Goal: Task Accomplishment & Management: Manage account settings

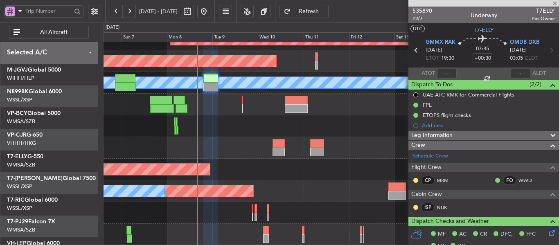
scroll to position [249, 0]
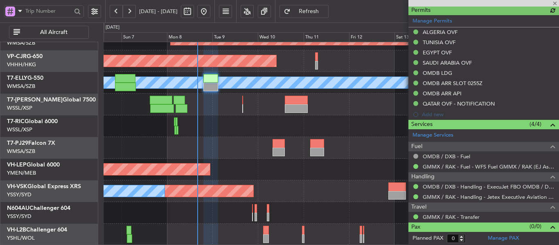
click at [320, 18] on fb-refresh-button "Refresh" at bounding box center [303, 11] width 57 height 22
click at [320, 14] on span "Refresh" at bounding box center [309, 12] width 34 height 6
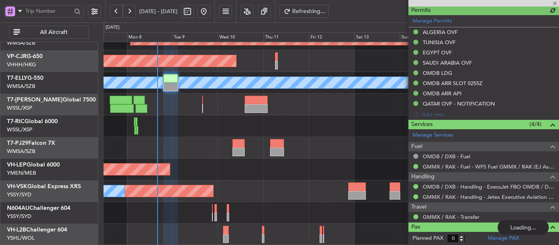
click at [232, 162] on div "Unplanned Maint [GEOGRAPHIC_DATA] (Sultan [PERSON_NAME] [PERSON_NAME] - Subang)…" at bounding box center [330, 105] width 455 height 282
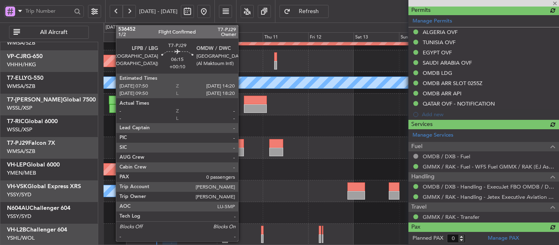
click at [242, 148] on div at bounding box center [237, 152] width 13 height 9
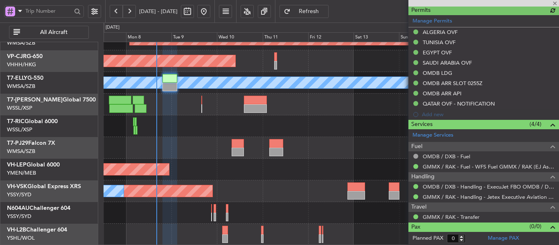
type input "[PERSON_NAME] (LEU)"
type input "+00:10"
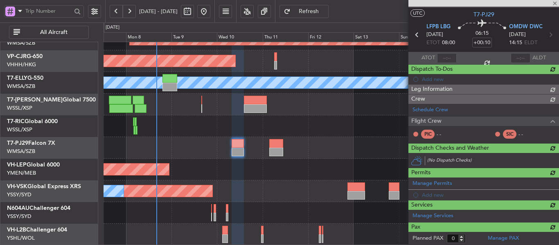
scroll to position [232, 0]
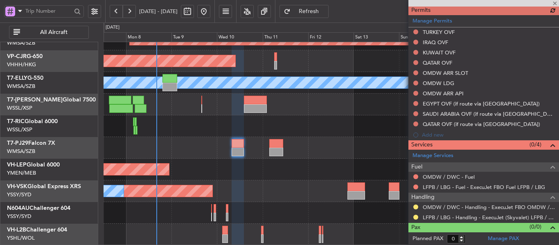
click at [414, 83] on div "Manage Permits TURKEY OVF IRAQ OVF KUWAIT OVF QATAR OVF OMDW ARR SLOT OMDW LDG …" at bounding box center [483, 77] width 151 height 125
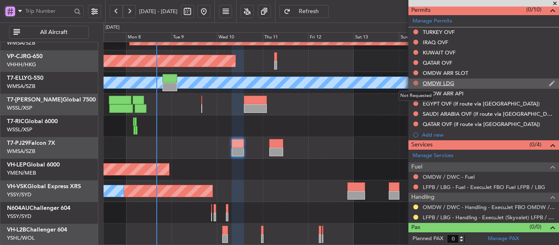
click at [416, 83] on button at bounding box center [415, 83] width 5 height 5
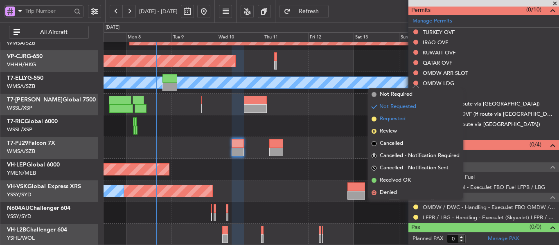
click at [373, 119] on span at bounding box center [373, 119] width 5 height 5
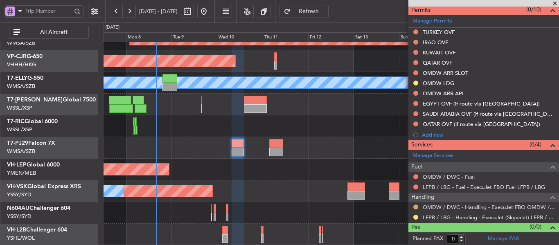
click at [416, 207] on button at bounding box center [415, 206] width 5 height 5
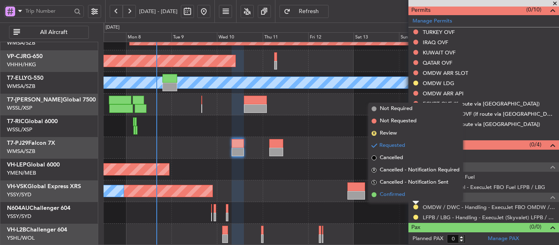
click at [375, 196] on span at bounding box center [373, 194] width 5 height 5
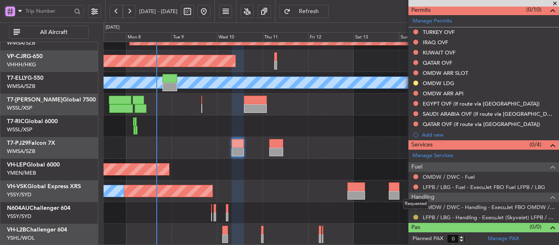
click at [416, 218] on button at bounding box center [415, 217] width 5 height 5
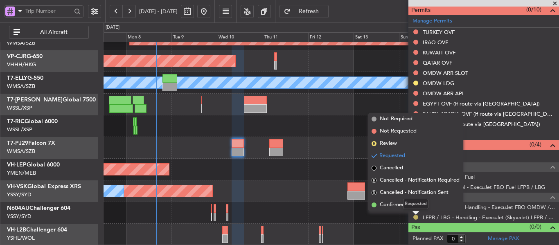
click at [416, 217] on button at bounding box center [415, 217] width 5 height 5
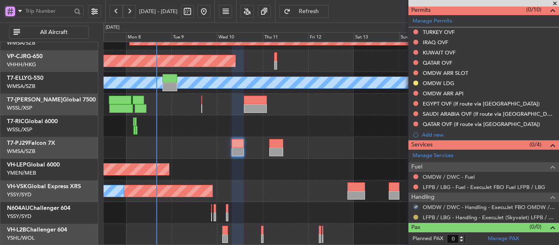
click at [416, 218] on button at bounding box center [415, 217] width 5 height 5
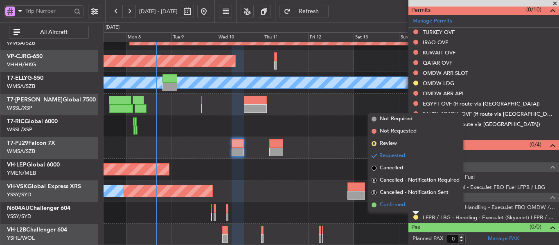
click at [375, 205] on span at bounding box center [373, 204] width 5 height 5
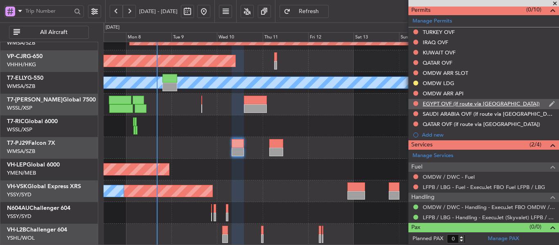
scroll to position [191, 0]
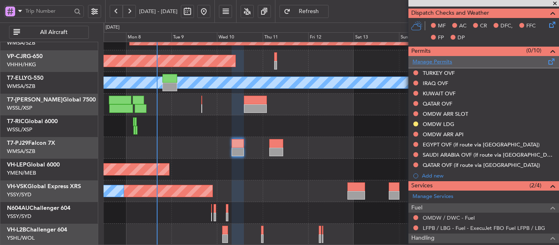
click at [435, 64] on link "Manage Permits" at bounding box center [432, 62] width 40 height 8
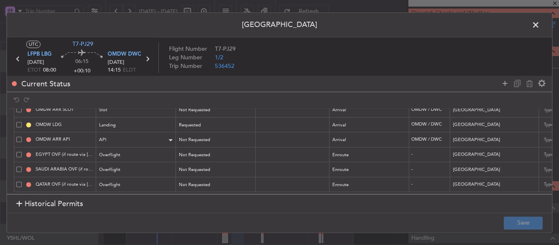
scroll to position [47, 0]
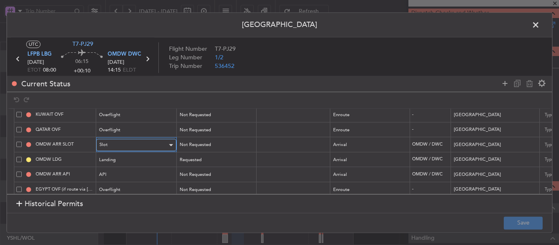
click at [135, 147] on div "Slot" at bounding box center [133, 145] width 68 height 12
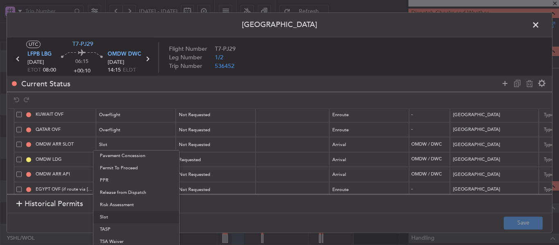
click at [204, 149] on div at bounding box center [279, 122] width 559 height 245
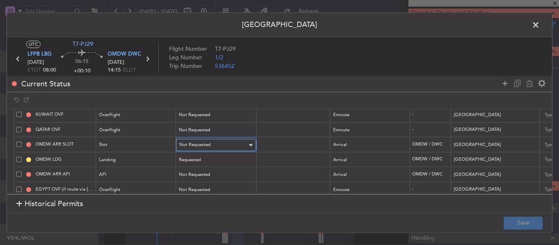
click at [204, 147] on span "Not Requested" at bounding box center [194, 145] width 31 height 6
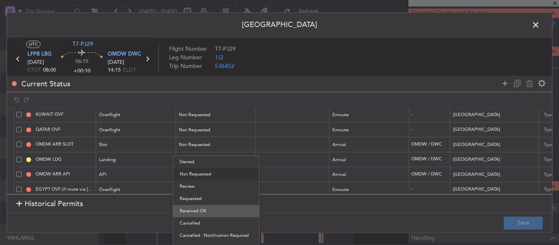
click at [197, 209] on span "Received OK" at bounding box center [216, 211] width 73 height 12
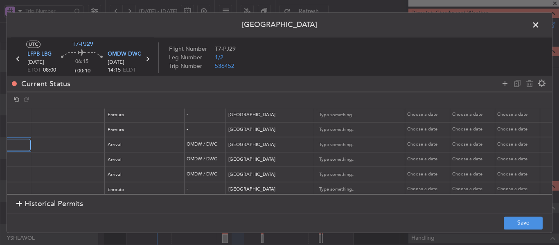
scroll to position [0, 231]
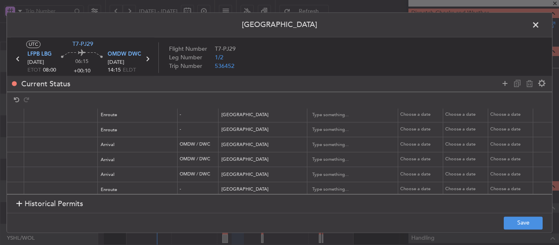
click at [421, 143] on div "Choose a date" at bounding box center [421, 144] width 43 height 7
select select "9"
select select "2025"
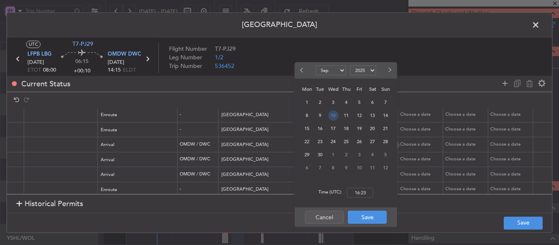
click at [335, 117] on span "10" at bounding box center [333, 115] width 10 height 10
click at [357, 191] on input "00:00" at bounding box center [360, 193] width 26 height 10
type input "14:15"
click at [362, 219] on button "Save" at bounding box center [367, 217] width 39 height 13
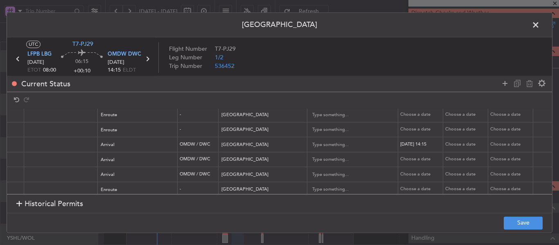
click at [457, 144] on div "Choose a date" at bounding box center [466, 144] width 43 height 7
select select "9"
select select "2025"
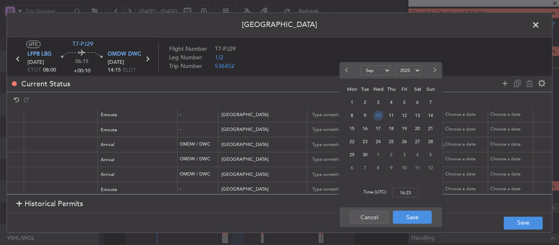
click at [379, 118] on span "10" at bounding box center [378, 115] width 10 height 10
click at [402, 193] on input "00:00" at bounding box center [405, 193] width 26 height 10
type input "14:15"
click at [406, 216] on button "Save" at bounding box center [412, 217] width 39 height 13
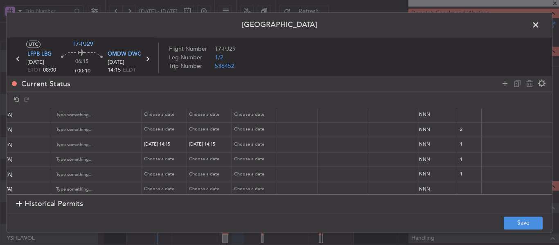
scroll to position [0, 510]
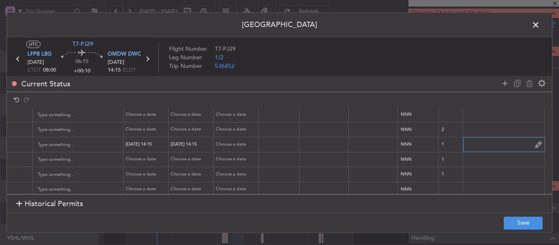
click at [474, 142] on input "text" at bounding box center [503, 145] width 81 height 12
paste input "DWC KEJF195 10SEP10SEP 0030000 014DF7 LBG1415 D / RE.T7PJ29"
type input "DWC KEJF195 10SEP10SEP 0030000 014DF7 LBG1415 D / RE.T7PJ29"
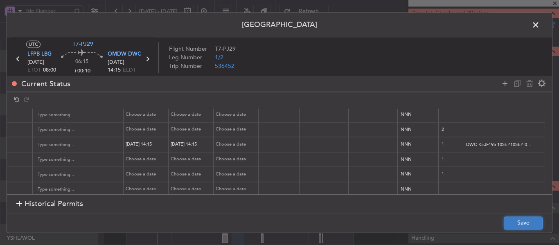
click at [517, 227] on button "Save" at bounding box center [522, 222] width 39 height 13
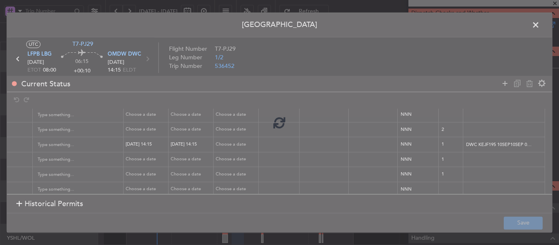
type input "OMDW ARR SLOT 1415Z"
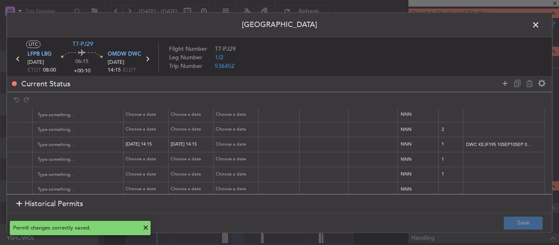
click at [147, 60] on icon at bounding box center [147, 59] width 11 height 11
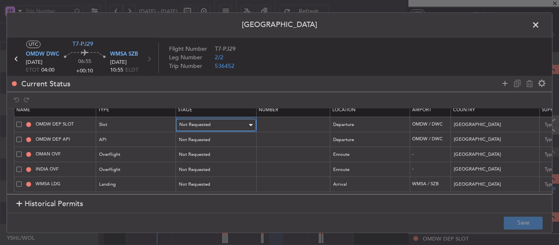
click at [226, 121] on div "Not Requested" at bounding box center [213, 125] width 68 height 12
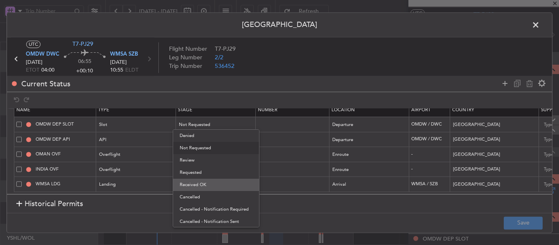
click at [207, 181] on span "Received OK" at bounding box center [216, 185] width 73 height 12
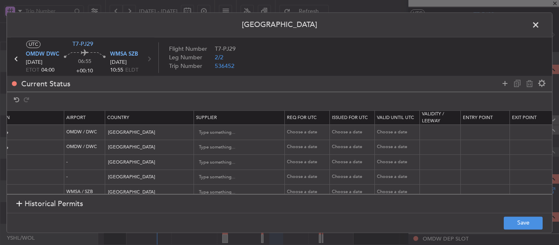
click at [308, 135] on div "Choose a date" at bounding box center [308, 132] width 43 height 7
select select "9"
select select "2025"
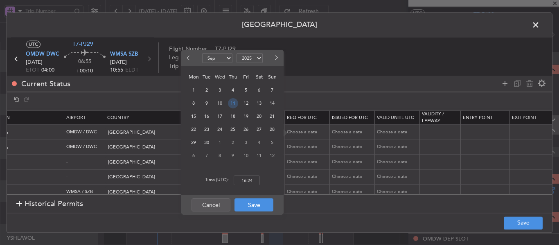
click at [232, 106] on span "11" at bounding box center [233, 103] width 10 height 10
click at [251, 181] on input "00:00" at bounding box center [247, 180] width 26 height 10
type input "04:00"
click at [248, 209] on button "Save" at bounding box center [253, 204] width 39 height 13
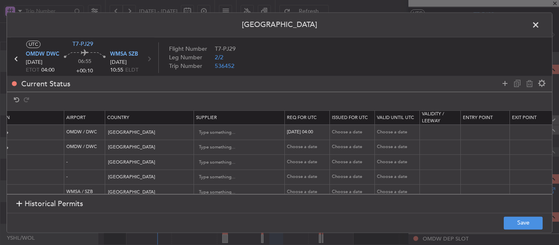
click at [339, 130] on div "Choose a date" at bounding box center [353, 132] width 43 height 7
select select "9"
select select "2025"
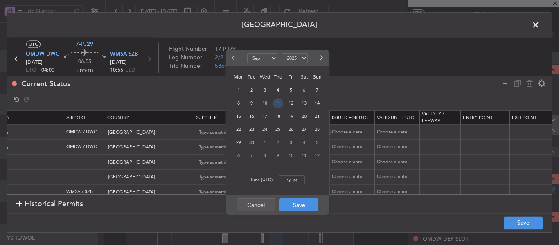
click at [279, 104] on span "11" at bounding box center [278, 103] width 10 height 10
click at [297, 179] on input "00:00" at bounding box center [292, 180] width 26 height 10
type input "04:00"
click at [290, 211] on button "Save" at bounding box center [298, 204] width 39 height 13
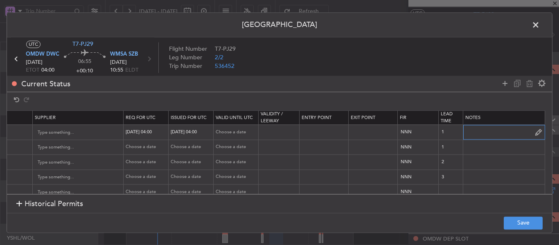
click at [463, 133] on input "text" at bounding box center [503, 132] width 81 height 12
paste input "DWC K EJF165 11SEP11SEP 0004000 014DF7 0400SZB D / RE.T7PJ29/"
type input "DWC K EJF165 11SEP11SEP 0004000 014DF7 0400SZB D / RE.T7PJ29/"
click at [518, 220] on button "Save" at bounding box center [522, 222] width 39 height 13
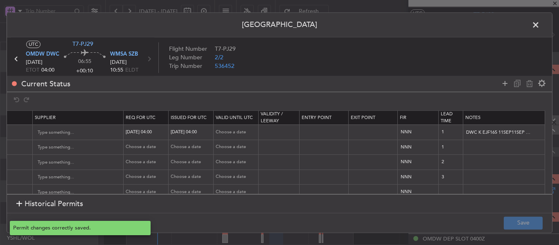
type input "OMDW DEP SLOT 0400Z"
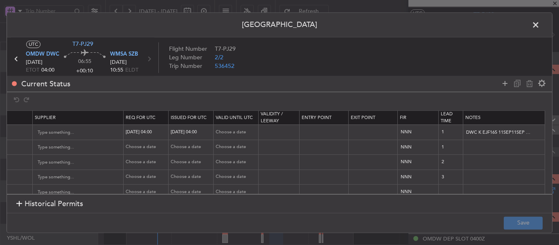
click at [539, 27] on span at bounding box center [539, 27] width 0 height 16
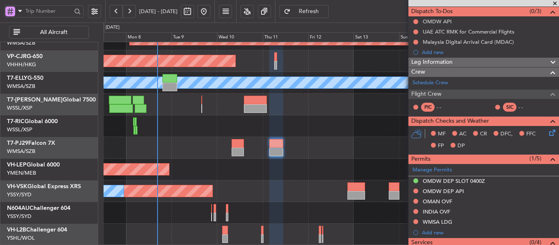
scroll to position [97, 0]
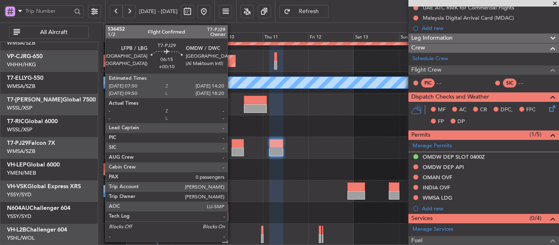
click at [231, 148] on div at bounding box center [237, 152] width 13 height 9
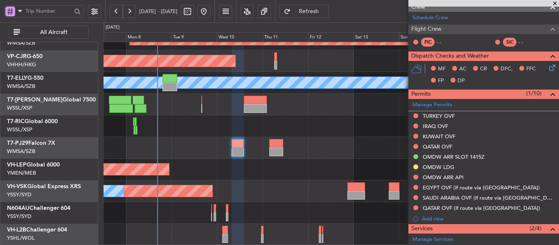
scroll to position [0, 0]
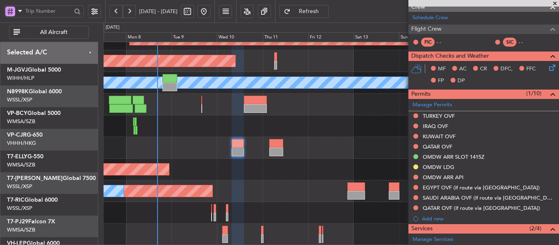
click at [226, 227] on div "Unplanned Maint [GEOGRAPHIC_DATA] (Sultan [PERSON_NAME] [PERSON_NAME] - Subang)…" at bounding box center [330, 105] width 455 height 282
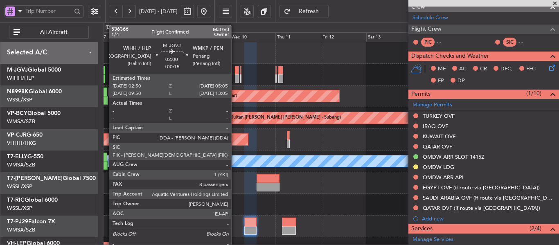
click at [235, 79] on div at bounding box center [237, 78] width 4 height 9
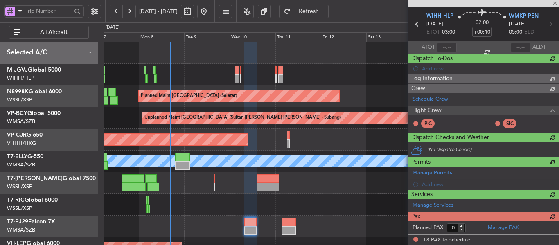
type input "+00:15"
type input "8"
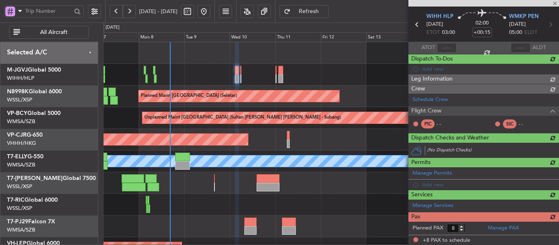
scroll to position [128, 0]
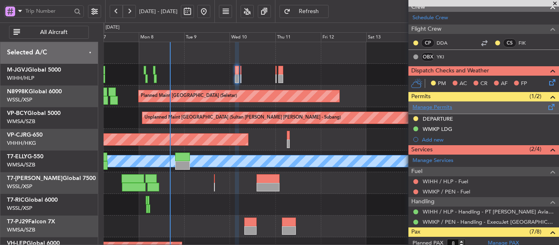
click at [432, 106] on link "Manage Permits" at bounding box center [432, 107] width 40 height 8
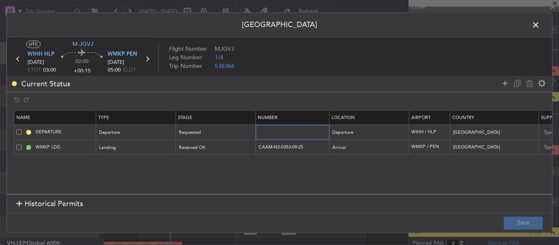
click at [296, 129] on input "text" at bounding box center [293, 132] width 71 height 7
paste input "SI13398"
type input "SI13398"
click at [228, 135] on div "Requested" at bounding box center [213, 133] width 68 height 12
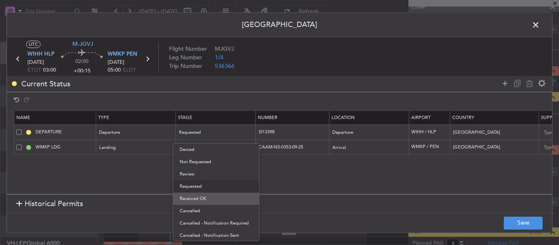
click at [207, 200] on span "Received OK" at bounding box center [216, 199] width 73 height 12
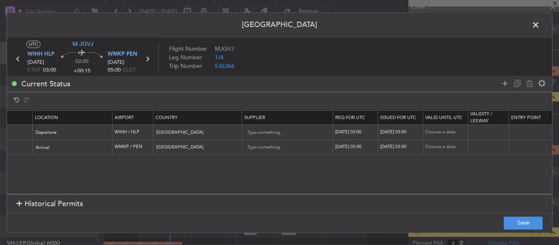
scroll to position [0, 306]
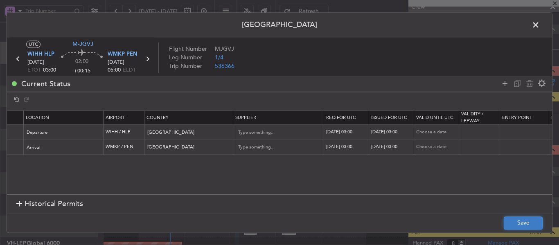
click at [513, 221] on button "Save" at bounding box center [522, 222] width 39 height 13
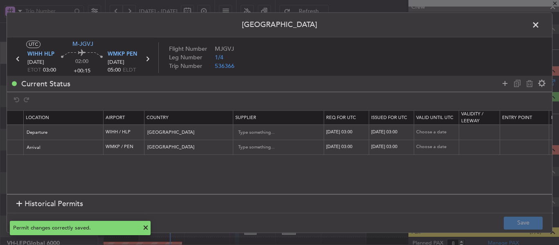
click at [539, 26] on span at bounding box center [539, 27] width 0 height 16
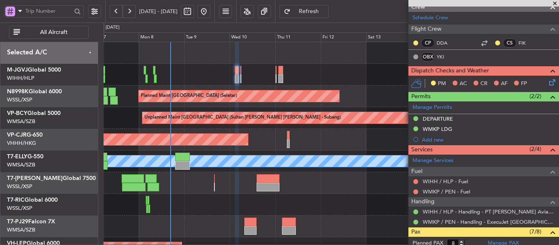
click at [219, 194] on div at bounding box center [330, 205] width 455 height 22
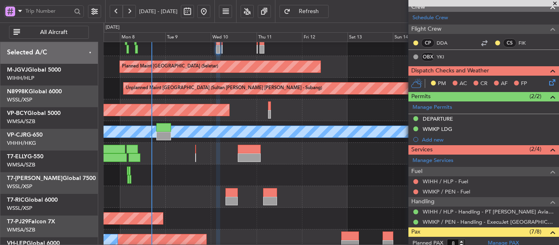
scroll to position [29, 0]
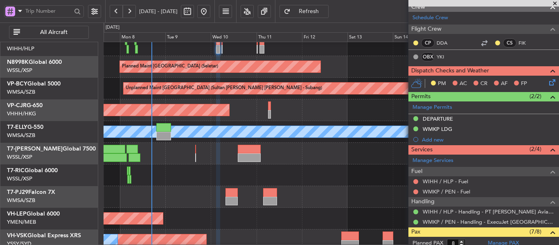
click at [226, 198] on div at bounding box center [231, 201] width 13 height 9
type input "+00:10"
type input "0"
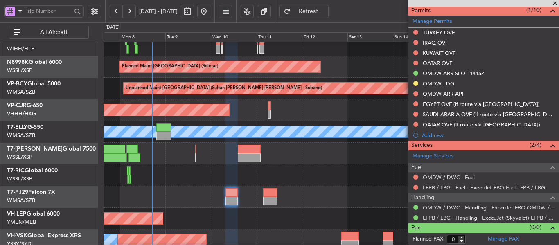
scroll to position [233, 0]
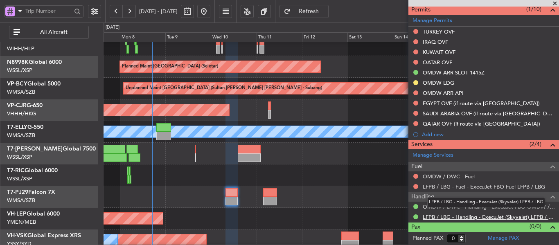
click at [467, 216] on link "LFPB / LBG - Handling - ExecuJet (Skyvalet) LFPB / LBG" at bounding box center [488, 216] width 132 height 7
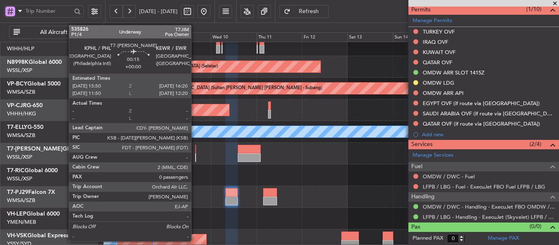
click at [195, 152] on div at bounding box center [195, 149] width 1 height 9
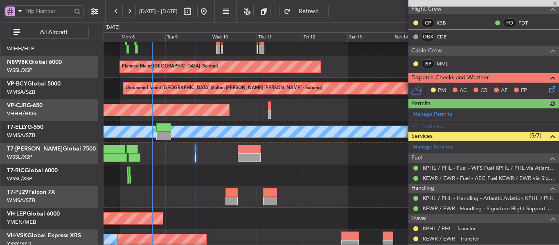
scroll to position [190, 0]
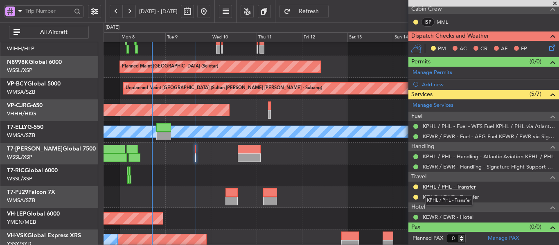
click at [465, 188] on link "KPHL / PHL - Transfer" at bounding box center [448, 186] width 53 height 7
click at [441, 195] on mat-tooltip-component "KEWR / EWR - Hotel" at bounding box center [447, 203] width 57 height 22
click at [473, 196] on link "KEWR / EWR - Transfer" at bounding box center [450, 196] width 56 height 7
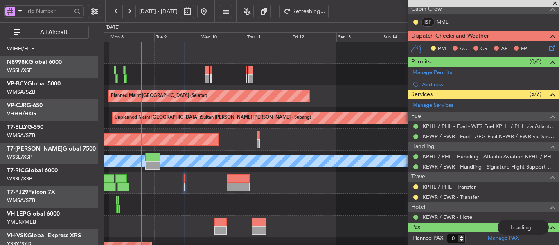
scroll to position [0, 0]
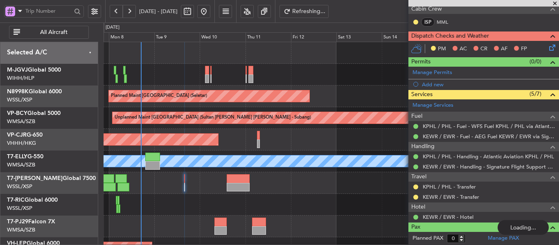
click at [259, 164] on div "Planned Maint [GEOGRAPHIC_DATA] (Seletar) Unplanned Maint [GEOGRAPHIC_DATA] (Su…" at bounding box center [330, 183] width 455 height 282
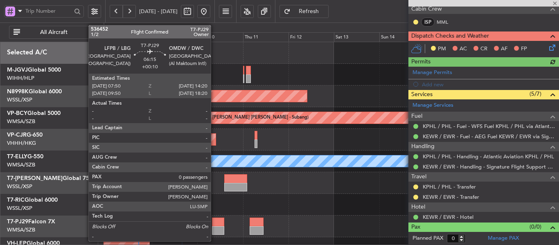
click at [213, 234] on div at bounding box center [218, 230] width 13 height 9
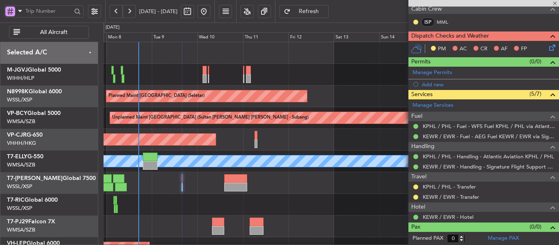
type input "+00:10"
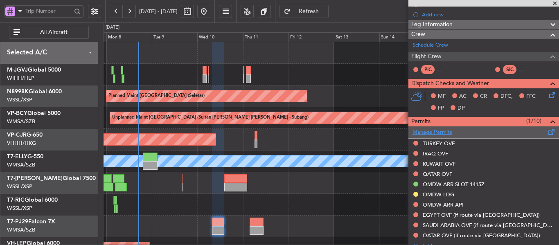
scroll to position [110, 0]
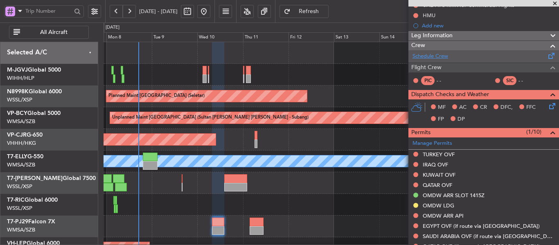
click at [435, 58] on link "Schedule Crew" at bounding box center [430, 56] width 36 height 8
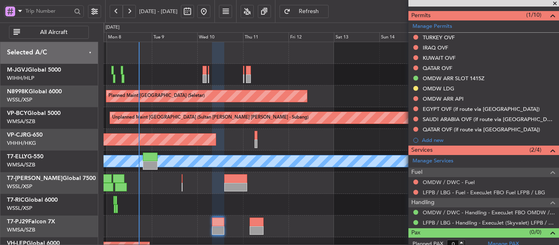
scroll to position [233, 0]
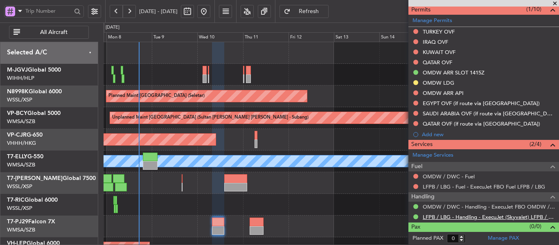
click at [446, 216] on link "LFPB / LBG - Handling - ExecuJet (Skyvalet) LFPB / LBG" at bounding box center [488, 216] width 132 height 7
click at [468, 220] on link "LFPB / LBG - Handling - Dassault Falcon Svc LFPB / LBG" at bounding box center [488, 216] width 132 height 7
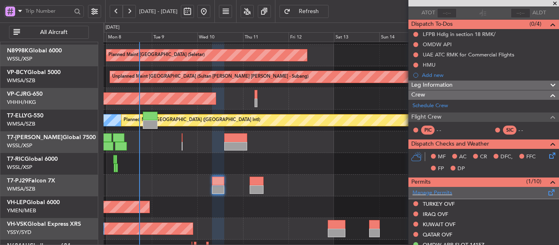
scroll to position [151, 0]
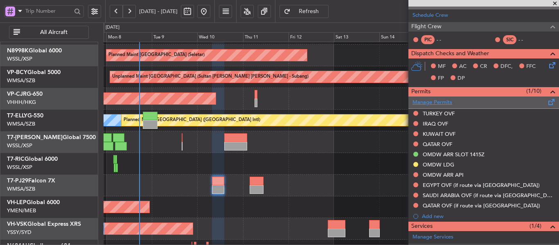
click at [433, 102] on link "Manage Permits" at bounding box center [432, 103] width 40 height 8
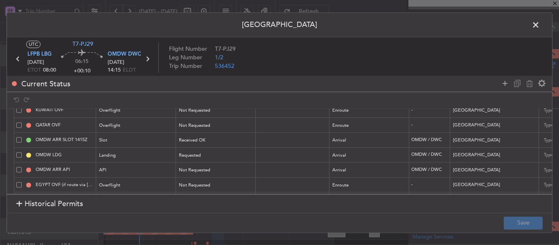
scroll to position [41, 0]
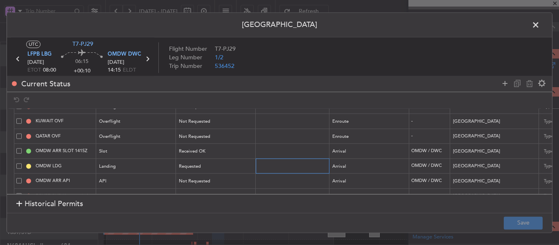
click at [276, 166] on input "text" at bounding box center [293, 165] width 71 height 7
paste input "LP/2025/12291"
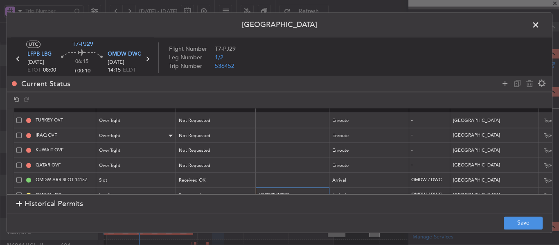
scroll to position [0, 0]
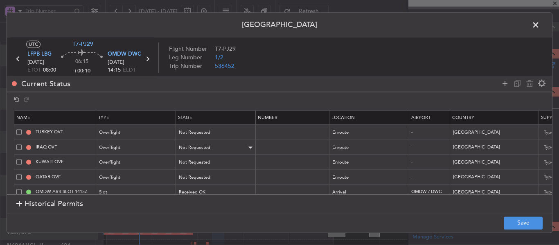
type input "LP/2025/12291"
click at [189, 151] on div "Not Requested" at bounding box center [213, 148] width 68 height 12
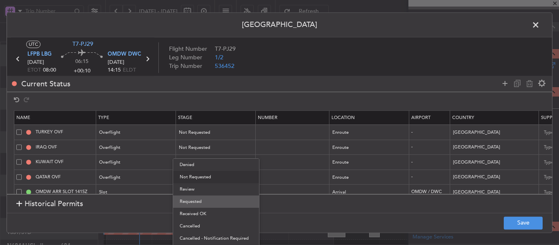
click at [200, 204] on span "Requested" at bounding box center [216, 201] width 73 height 12
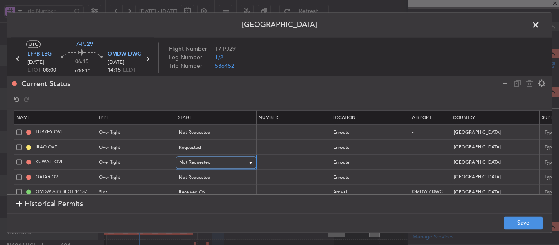
click at [209, 162] on span "Not Requested" at bounding box center [194, 163] width 31 height 6
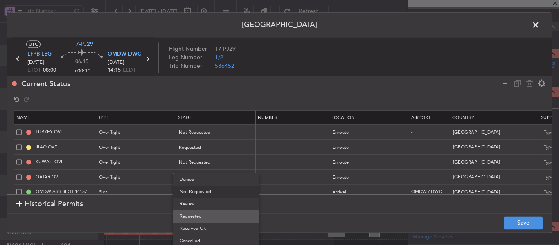
click at [198, 219] on span "Requested" at bounding box center [216, 216] width 73 height 12
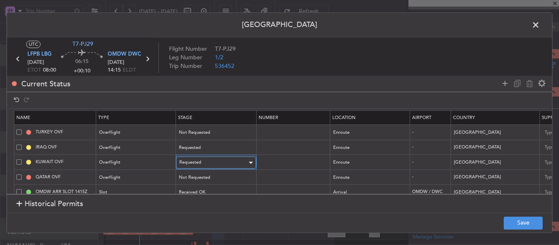
scroll to position [41, 0]
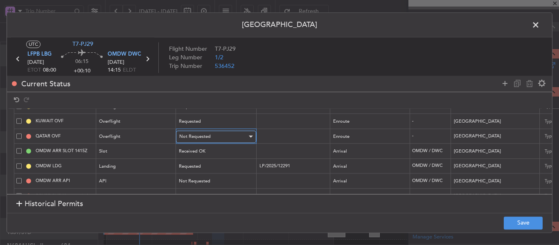
click at [218, 137] on div "Not Requested" at bounding box center [213, 136] width 68 height 12
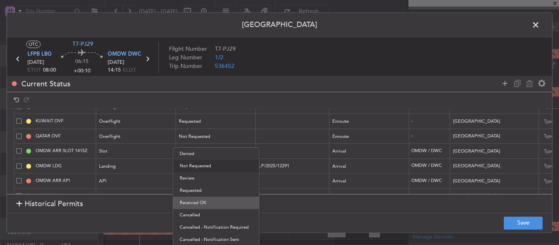
click at [203, 200] on span "Received OK" at bounding box center [216, 203] width 73 height 12
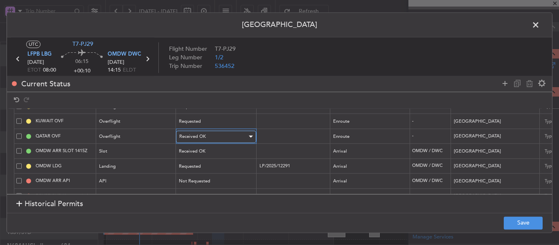
click at [210, 137] on div "Received OK" at bounding box center [213, 136] width 68 height 12
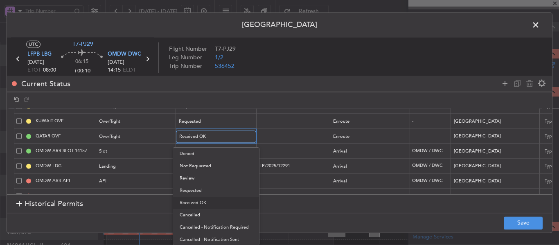
scroll to position [9, 0]
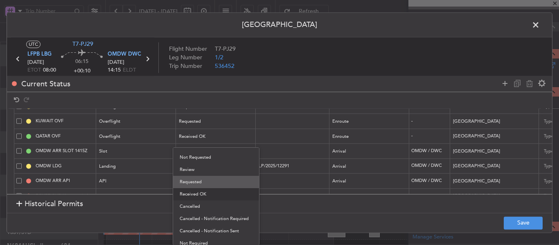
click at [206, 180] on span "Requested" at bounding box center [216, 182] width 73 height 12
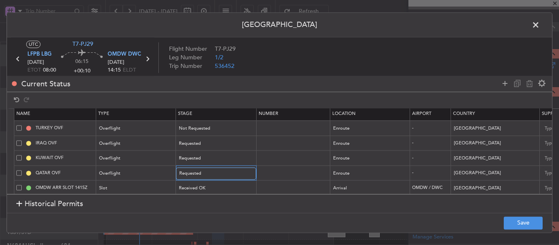
scroll to position [0, 0]
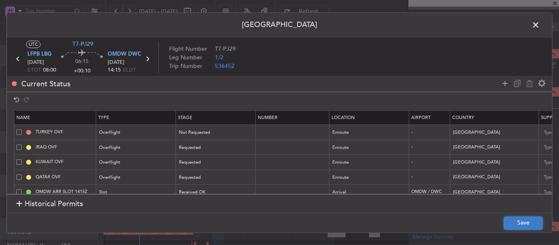
click at [520, 227] on button "Save" at bounding box center [522, 222] width 39 height 13
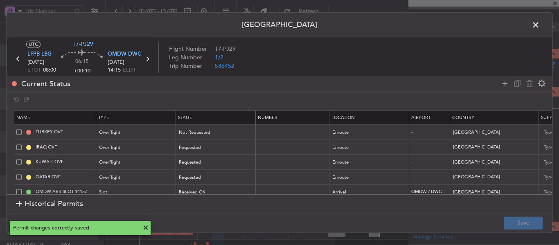
click at [539, 28] on span at bounding box center [539, 27] width 0 height 16
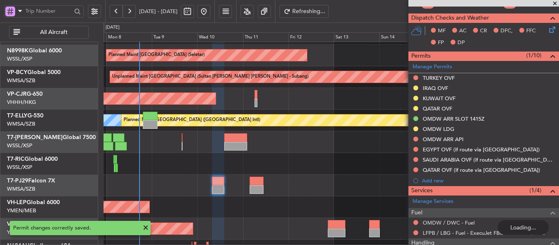
scroll to position [233, 0]
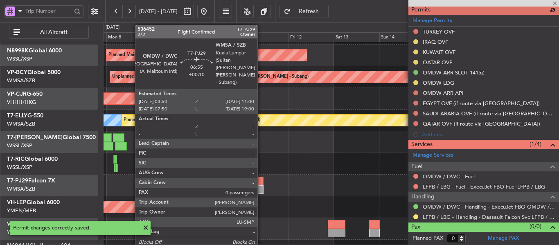
click at [261, 186] on div at bounding box center [256, 189] width 14 height 9
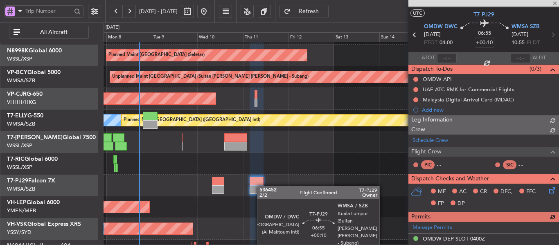
scroll to position [171, 0]
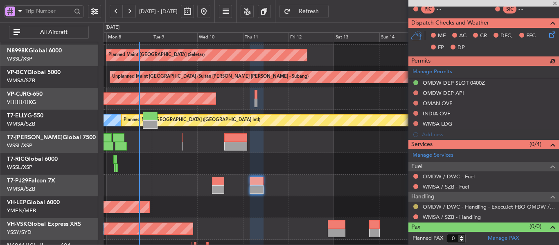
click at [416, 205] on button at bounding box center [415, 206] width 5 height 5
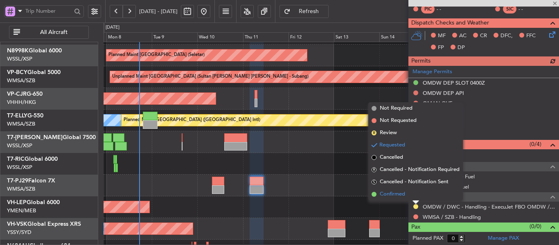
click at [371, 192] on li "Confirmed" at bounding box center [415, 194] width 94 height 12
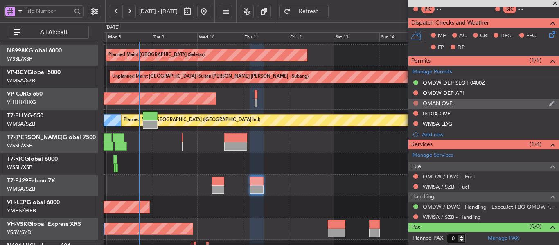
click at [416, 102] on button at bounding box center [415, 103] width 5 height 5
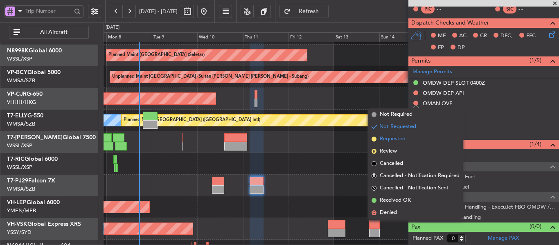
click at [374, 141] on span at bounding box center [373, 139] width 5 height 5
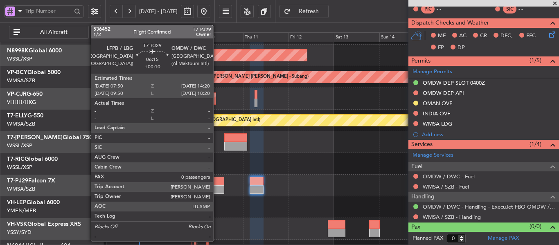
click at [217, 184] on div at bounding box center [218, 181] width 13 height 9
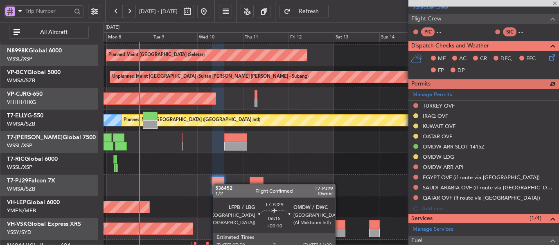
scroll to position [182, 0]
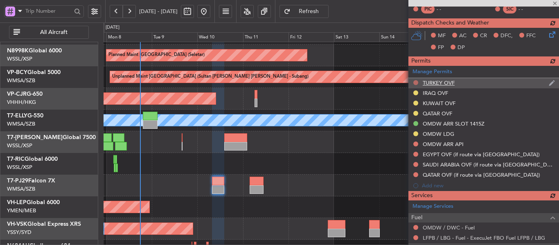
click at [413, 83] on div "Manage Permits TURKEY OVF IRAQ OVF KUWAIT OVF QATAR OVF OMDW ARR SLOT 1415Z OMD…" at bounding box center [483, 128] width 151 height 125
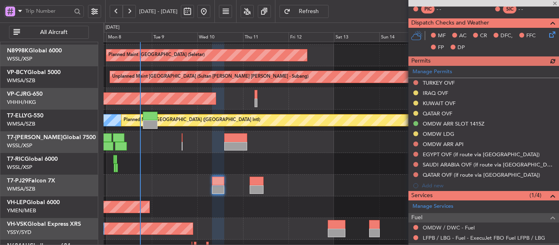
click at [416, 83] on div "Manage Permits TURKEY OVF IRAQ OVF KUWAIT OVF QATAR OVF OMDW ARR SLOT 1415Z OMD…" at bounding box center [483, 128] width 151 height 125
click at [334, 103] on div "Planned Maint [GEOGRAPHIC_DATA] ([GEOGRAPHIC_DATA] Intl)" at bounding box center [330, 99] width 455 height 22
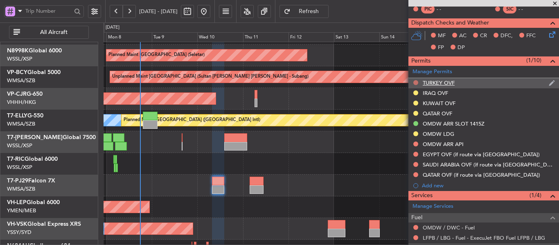
click at [415, 81] on button at bounding box center [415, 82] width 5 height 5
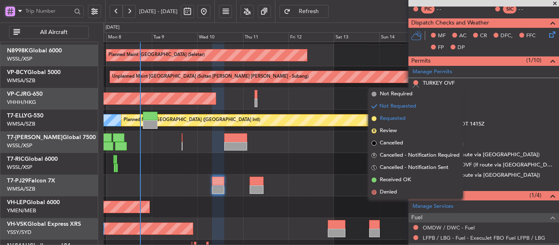
click at [373, 119] on span at bounding box center [373, 118] width 5 height 5
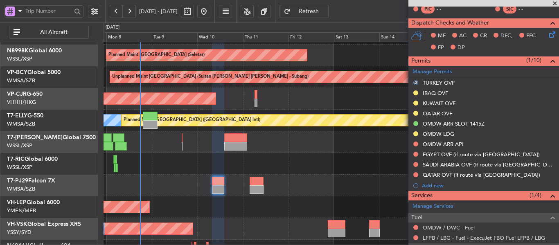
scroll to position [0, 0]
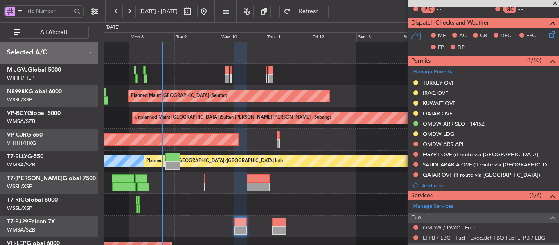
click at [229, 216] on div "Planned Maint [GEOGRAPHIC_DATA] (Seletar) Planned Maint [GEOGRAPHIC_DATA] (Sele…" at bounding box center [330, 183] width 455 height 282
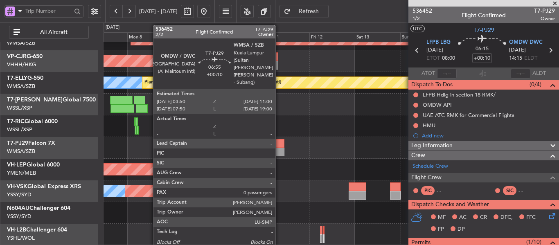
click at [279, 152] on div at bounding box center [277, 152] width 14 height 9
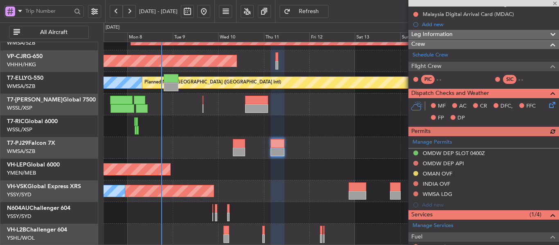
scroll to position [171, 0]
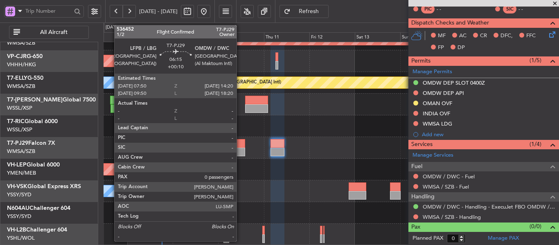
click at [240, 146] on div at bounding box center [239, 143] width 13 height 9
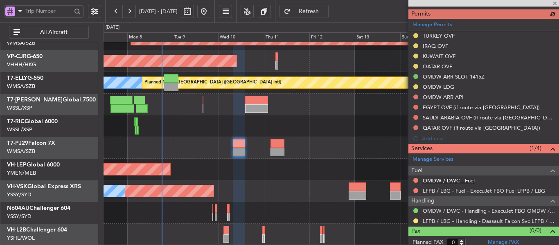
scroll to position [233, 0]
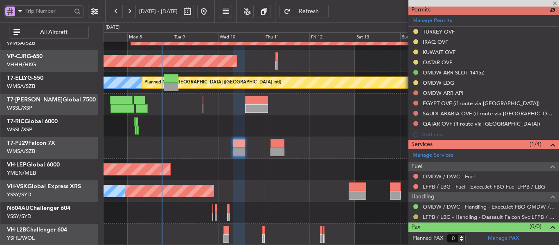
click at [416, 217] on button at bounding box center [415, 216] width 5 height 5
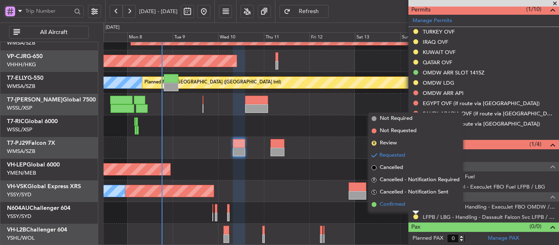
click at [373, 202] on span at bounding box center [373, 204] width 5 height 5
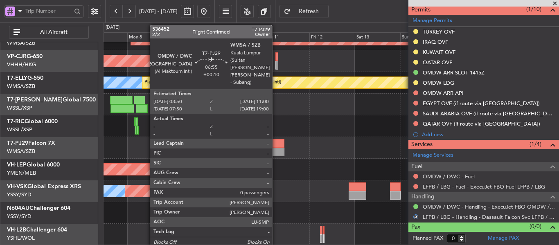
click at [276, 148] on div at bounding box center [277, 152] width 14 height 9
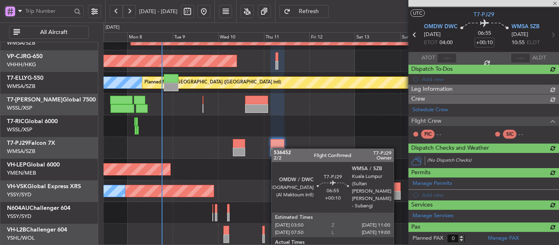
scroll to position [171, 0]
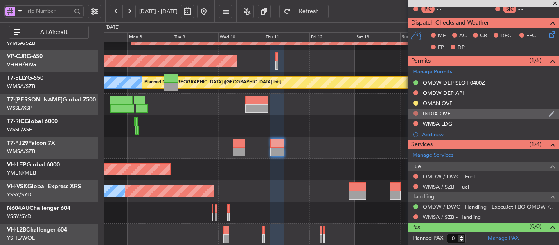
click at [414, 113] on button at bounding box center [415, 113] width 5 height 5
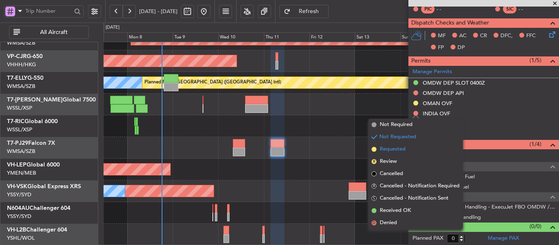
click at [375, 148] on span at bounding box center [373, 149] width 5 height 5
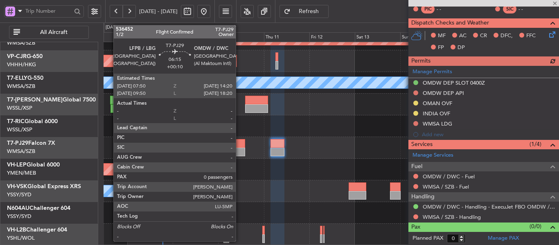
click at [239, 148] on div at bounding box center [239, 152] width 13 height 9
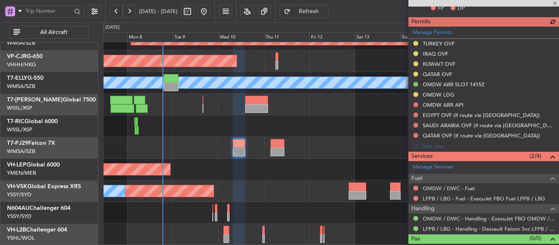
scroll to position [192, 0]
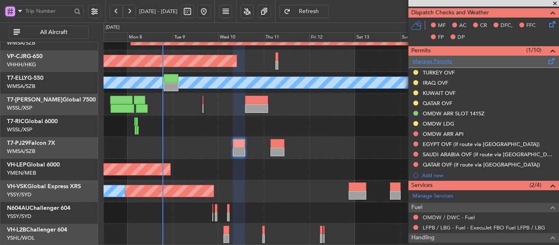
click at [435, 61] on link "Manage Permits" at bounding box center [432, 62] width 40 height 8
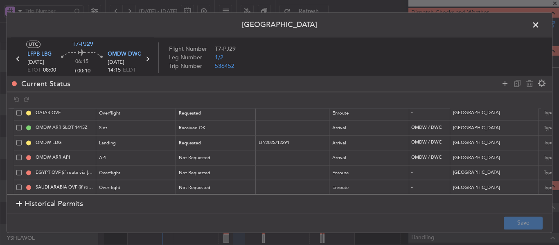
scroll to position [82, 0]
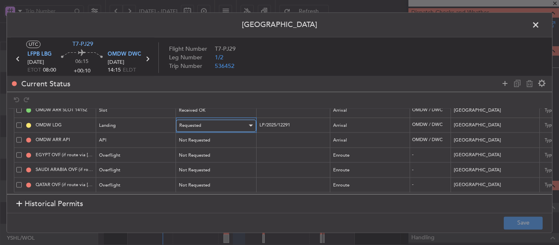
click at [217, 126] on div "Requested" at bounding box center [213, 125] width 68 height 12
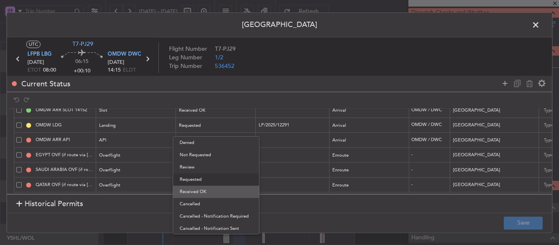
click at [205, 189] on span "Received OK" at bounding box center [216, 192] width 73 height 12
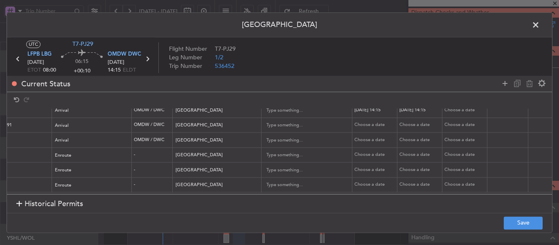
scroll to position [0, 308]
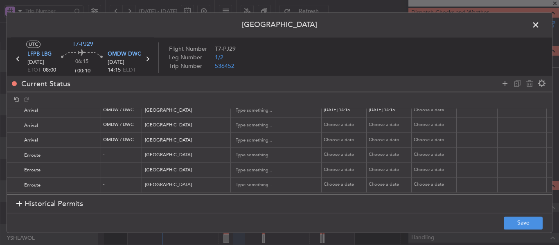
click at [343, 126] on div "Choose a date" at bounding box center [345, 125] width 43 height 7
select select "9"
select select "2025"
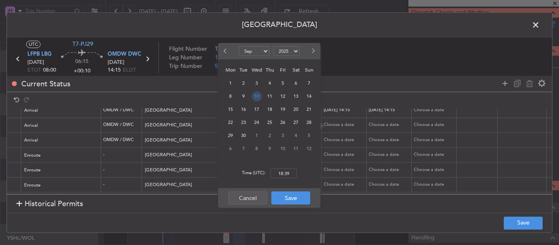
click at [257, 97] on span "10" at bounding box center [257, 96] width 10 height 10
click at [284, 173] on input "00:00" at bounding box center [283, 174] width 26 height 10
type input "08:00"
click at [285, 199] on button "Save" at bounding box center [290, 197] width 39 height 13
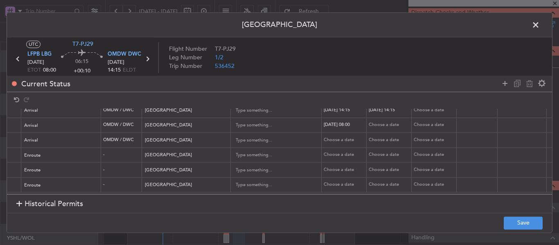
click at [381, 127] on div "Choose a date" at bounding box center [389, 125] width 43 height 7
select select "9"
select select "2025"
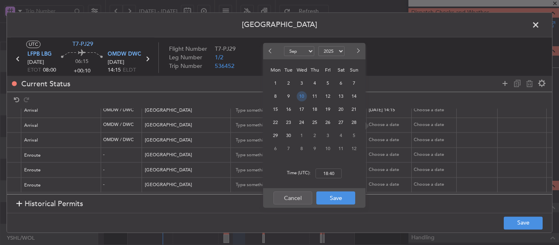
click at [304, 96] on span "10" at bounding box center [302, 96] width 10 height 10
click at [330, 170] on input "00:00" at bounding box center [328, 174] width 26 height 10
type input "08:00"
click at [333, 201] on button "Save" at bounding box center [335, 197] width 39 height 13
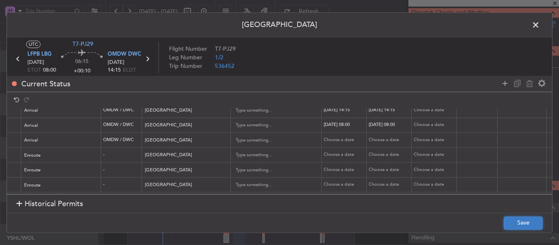
click at [531, 223] on button "Save" at bounding box center [522, 222] width 39 height 13
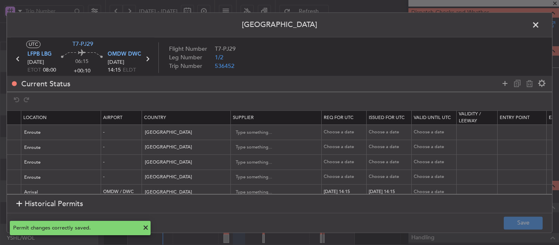
click at [539, 25] on span at bounding box center [539, 27] width 0 height 16
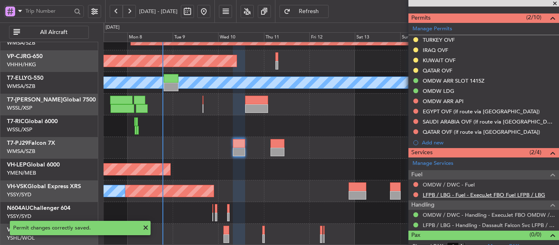
scroll to position [233, 0]
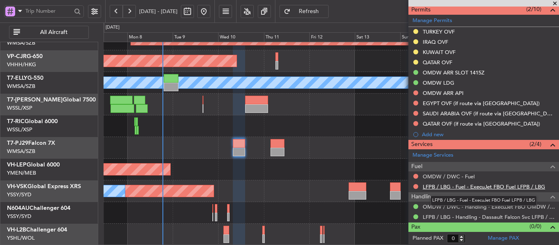
click at [454, 186] on link "LFPB / LBG - Fuel - ExecuJet FBO Fuel LFPB / LBG" at bounding box center [483, 186] width 122 height 7
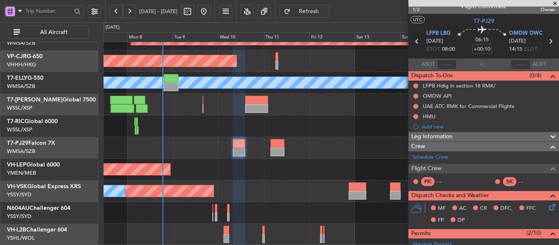
scroll to position [0, 0]
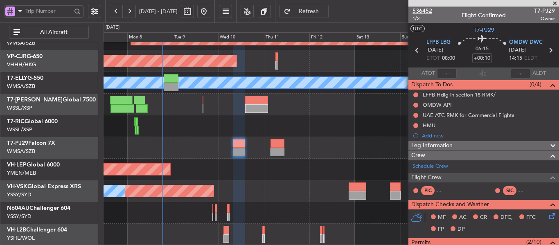
click at [425, 10] on span "536452" at bounding box center [422, 11] width 20 height 9
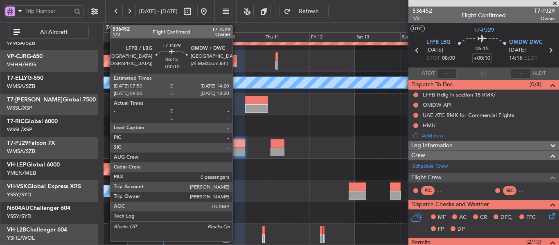
click at [236, 148] on div at bounding box center [239, 152] width 13 height 9
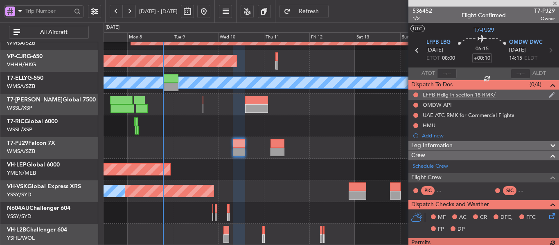
click at [458, 94] on div "LFPB Hdlg in section 18 RMK/" at bounding box center [458, 94] width 73 height 7
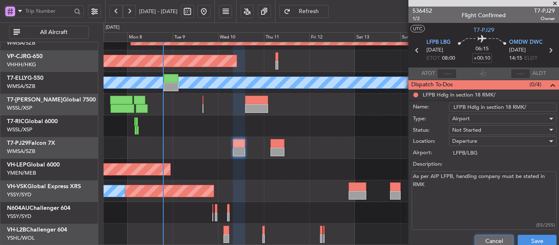
click at [481, 238] on button "Cancel" at bounding box center [493, 241] width 39 height 13
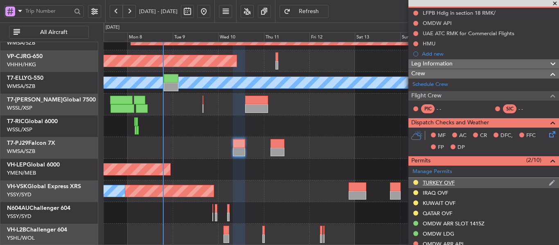
scroll to position [123, 0]
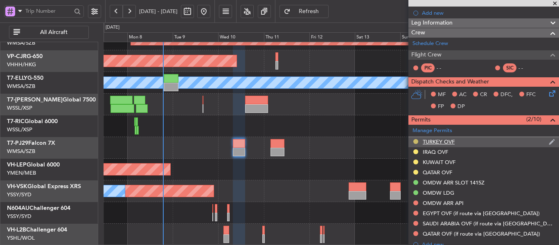
click at [415, 141] on button at bounding box center [415, 141] width 5 height 5
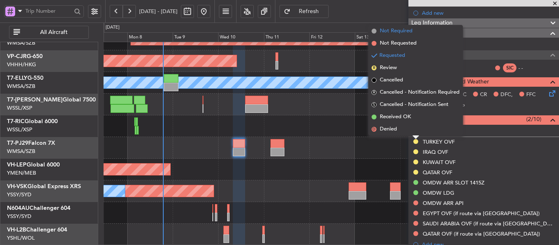
click at [374, 31] on span at bounding box center [373, 31] width 5 height 5
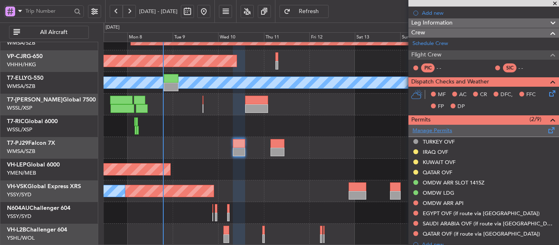
click at [435, 131] on link "Manage Permits" at bounding box center [432, 131] width 40 height 8
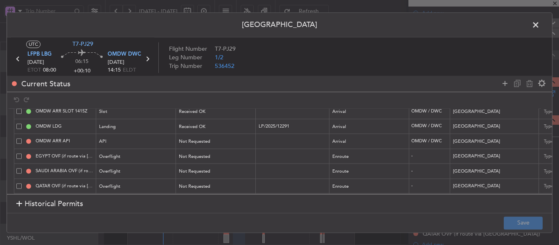
scroll to position [88, 0]
click at [17, 152] on span at bounding box center [18, 154] width 5 height 5
click at [22, 152] on input "checkbox" at bounding box center [22, 152] width 0 height 0
click at [20, 167] on span at bounding box center [18, 169] width 5 height 5
click at [22, 167] on input "checkbox" at bounding box center [22, 167] width 0 height 0
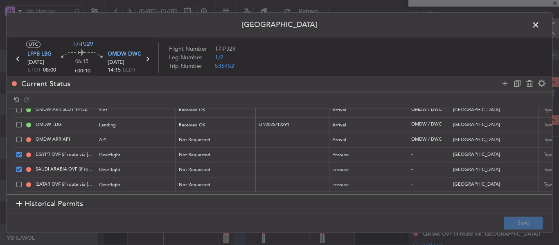
click at [18, 182] on span at bounding box center [18, 184] width 5 height 5
click at [22, 182] on input "checkbox" at bounding box center [22, 182] width 0 height 0
click at [528, 85] on icon at bounding box center [529, 84] width 10 height 10
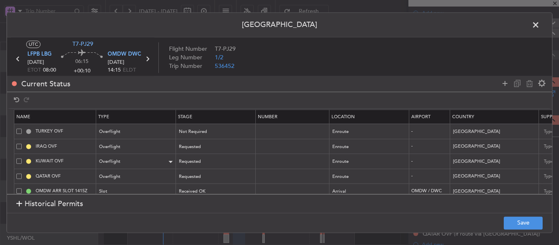
scroll to position [0, 0]
click at [518, 224] on button "Save" at bounding box center [522, 222] width 39 height 13
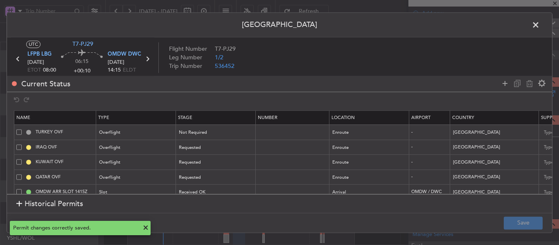
click at [539, 27] on span at bounding box center [539, 27] width 0 height 16
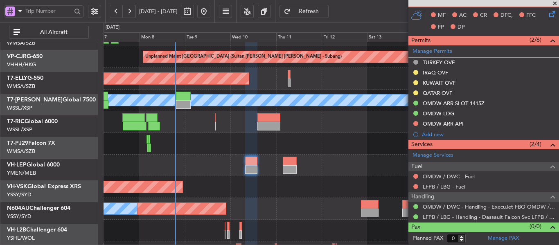
scroll to position [38, 0]
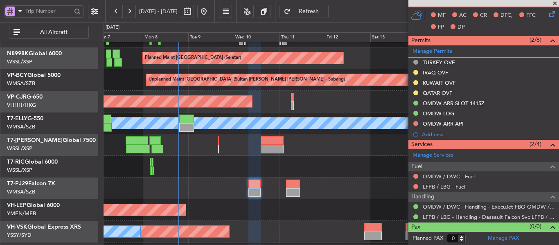
click at [209, 189] on div at bounding box center [330, 188] width 455 height 22
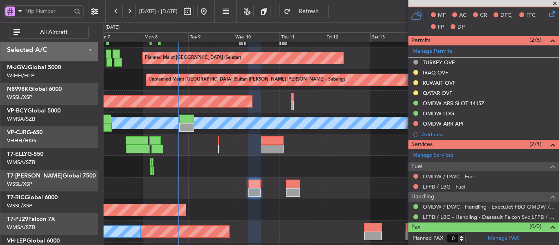
scroll to position [0, 0]
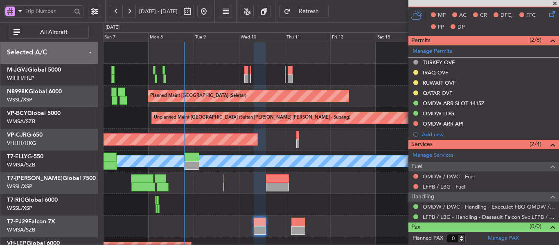
click at [241, 169] on div "Planned Maint [GEOGRAPHIC_DATA] ([GEOGRAPHIC_DATA] Intl) [PERSON_NAME]" at bounding box center [330, 162] width 455 height 22
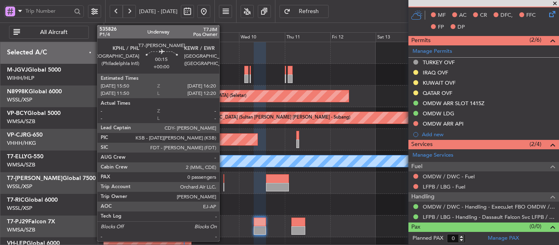
click at [223, 187] on div at bounding box center [223, 187] width 1 height 9
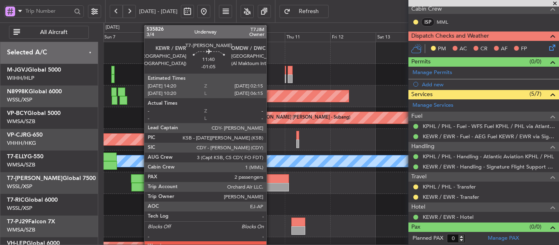
click at [270, 185] on div at bounding box center [277, 187] width 23 height 9
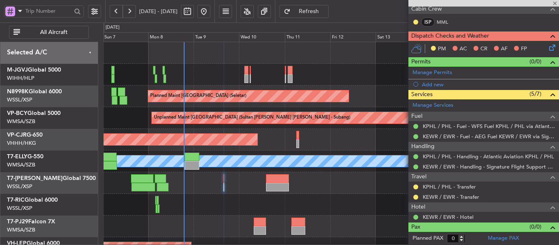
type input "-01:05"
type input "2"
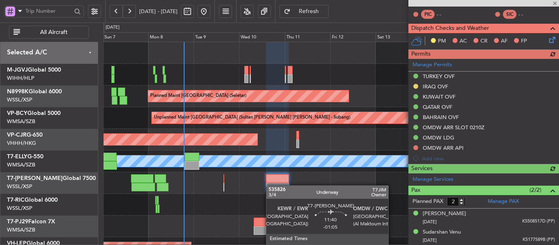
scroll to position [223, 0]
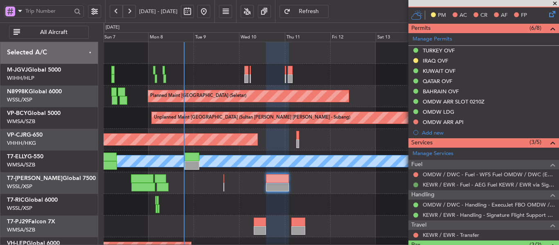
click at [415, 186] on button at bounding box center [415, 184] width 5 height 5
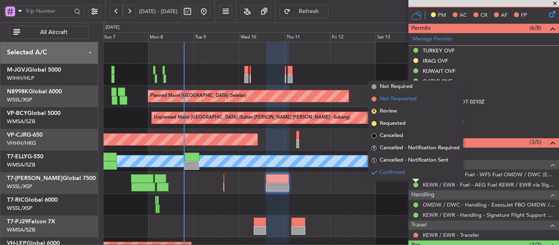
click at [371, 100] on span at bounding box center [373, 99] width 5 height 5
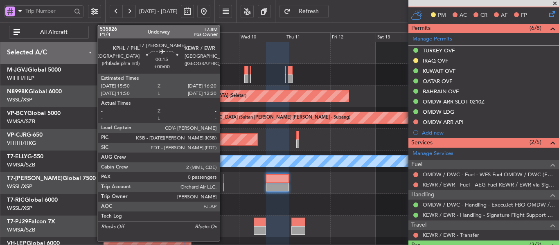
click at [223, 184] on div at bounding box center [223, 187] width 1 height 9
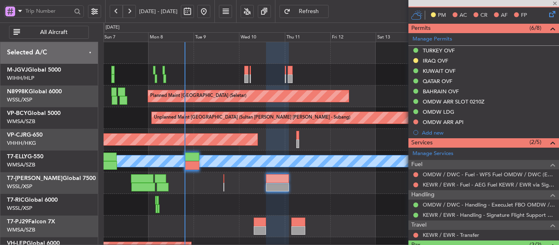
type input "0"
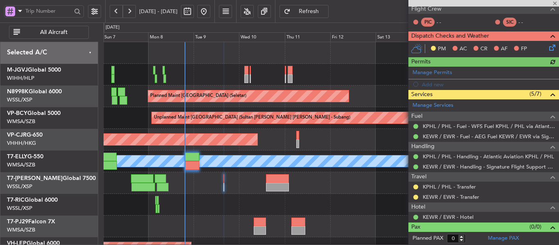
scroll to position [190, 0]
click at [208, 186] on div at bounding box center [330, 183] width 455 height 22
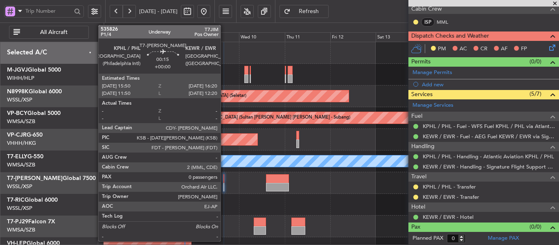
click at [224, 185] on div at bounding box center [223, 187] width 1 height 9
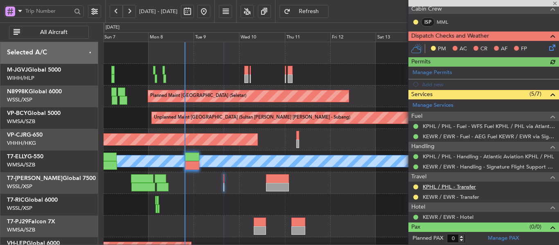
click at [427, 188] on link "KPHL / PHL - Transfer" at bounding box center [448, 186] width 53 height 7
click at [320, 11] on span "Refresh" at bounding box center [309, 12] width 34 height 6
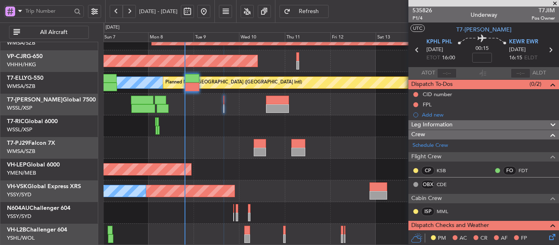
scroll to position [0, 0]
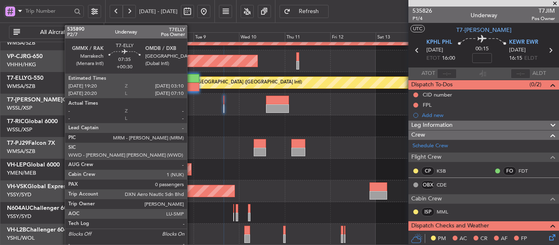
click at [191, 83] on div at bounding box center [191, 87] width 15 height 9
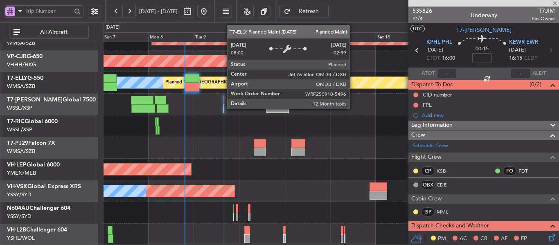
type input "+00:30"
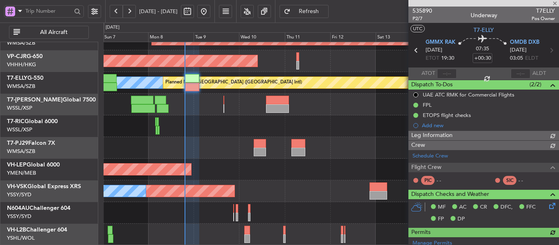
type input "[PERSON_NAME] (LEU)"
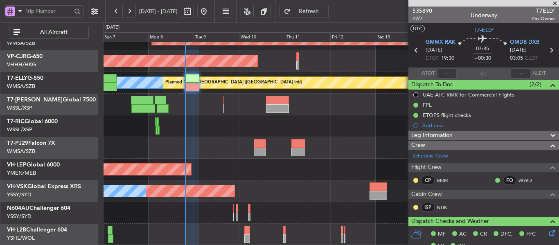
type input "[PERSON_NAME] (LEU)"
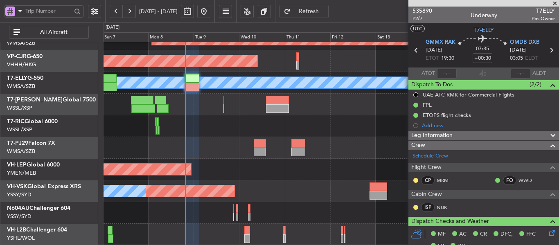
type input "[PERSON_NAME] (LEU)"
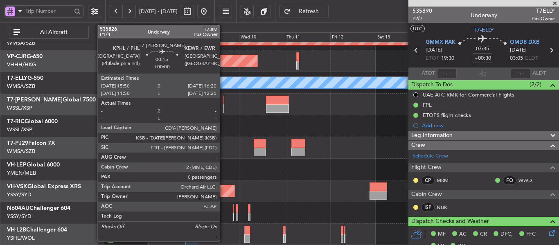
click at [223, 105] on div at bounding box center [223, 108] width 1 height 9
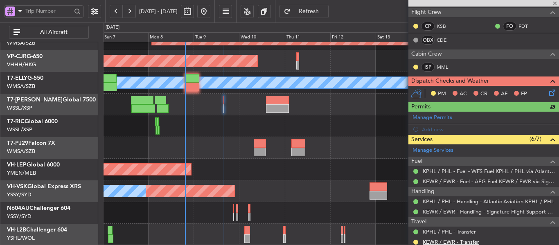
scroll to position [190, 0]
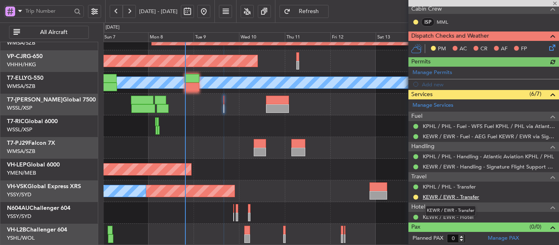
click at [453, 195] on link "KEWR / EWR - Transfer" at bounding box center [450, 196] width 56 height 7
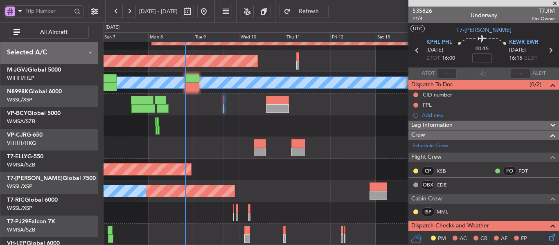
scroll to position [190, 0]
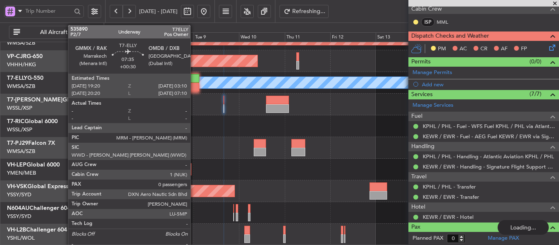
click at [194, 84] on div at bounding box center [191, 87] width 15 height 9
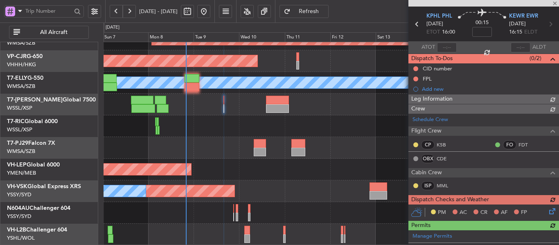
scroll to position [0, 0]
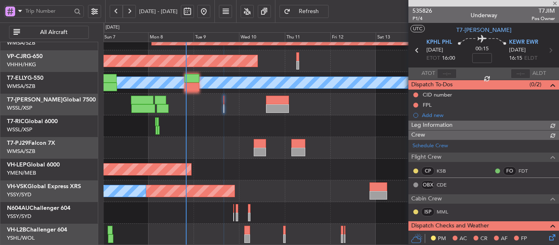
type input "+00:30"
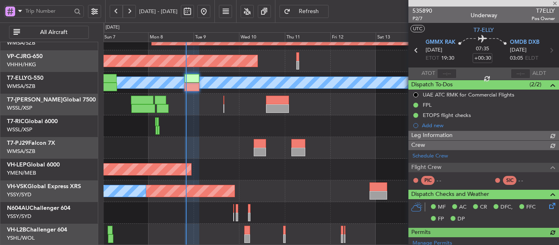
type input "[PERSON_NAME] (LEU)"
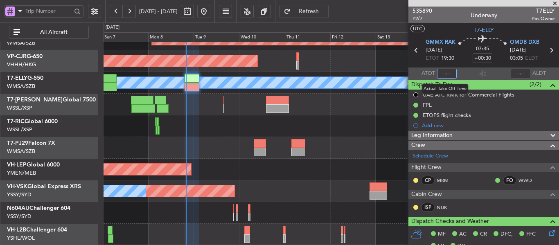
click at [446, 73] on input "text" at bounding box center [447, 74] width 20 height 10
click at [460, 71] on section "ATOT 1949 ALDT" at bounding box center [483, 73] width 151 height 12
type input "19:49"
